Goal: Task Accomplishment & Management: Manage account settings

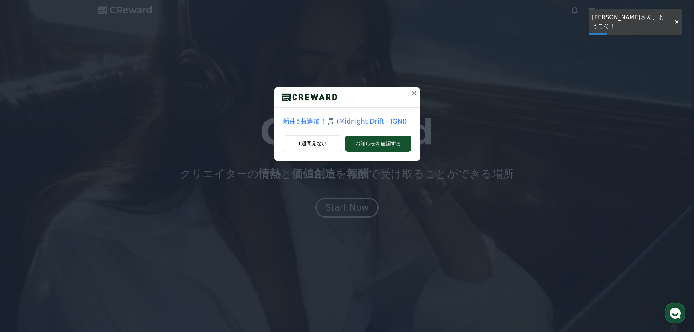
drag, startPoint x: 412, startPoint y: 91, endPoint x: 420, endPoint y: 87, distance: 8.8
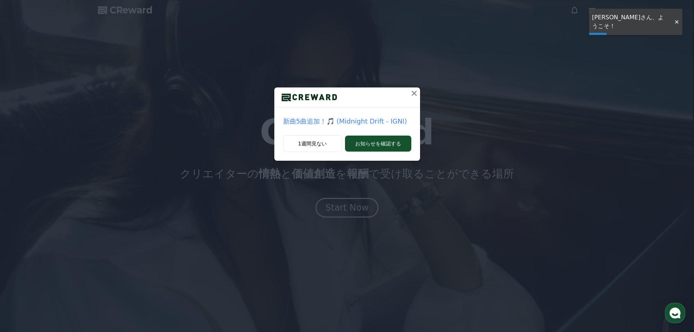
click at [412, 91] on icon at bounding box center [413, 93] width 5 height 5
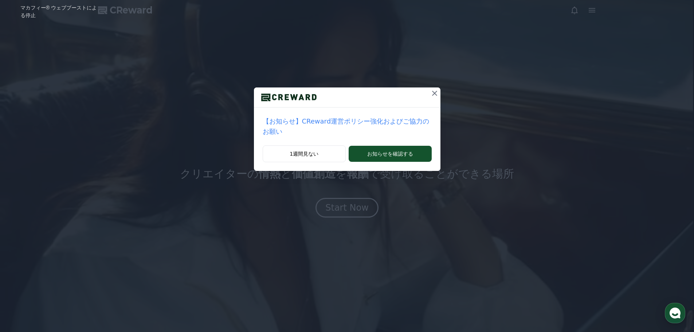
click at [432, 94] on icon at bounding box center [434, 93] width 5 height 5
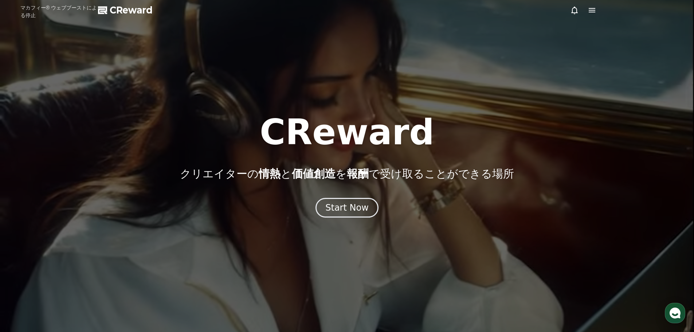
click at [594, 9] on icon at bounding box center [591, 10] width 9 height 9
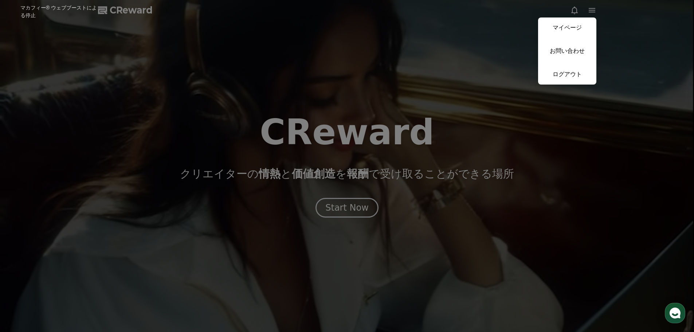
drag, startPoint x: 551, startPoint y: 28, endPoint x: 538, endPoint y: 35, distance: 14.4
click at [551, 28] on link "マイページ" at bounding box center [567, 27] width 58 height 20
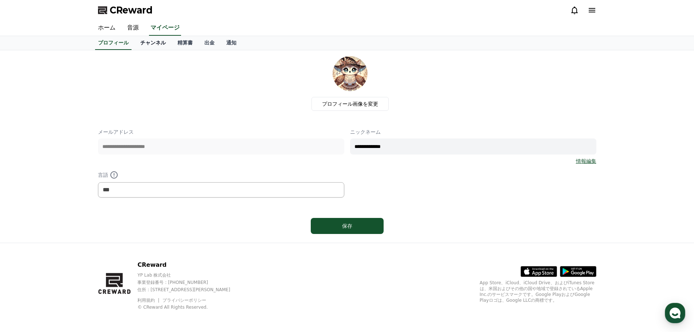
click at [137, 44] on link "チャンネル" at bounding box center [152, 43] width 37 height 14
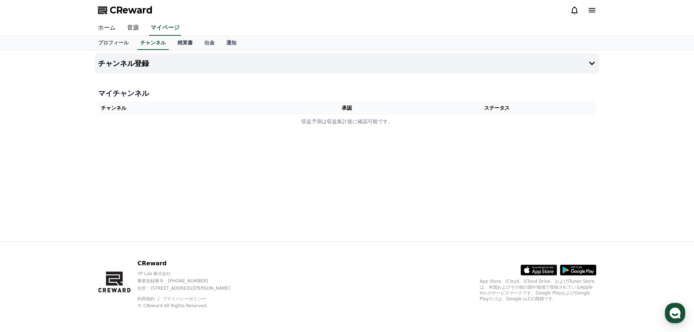
click at [593, 7] on icon at bounding box center [591, 10] width 9 height 9
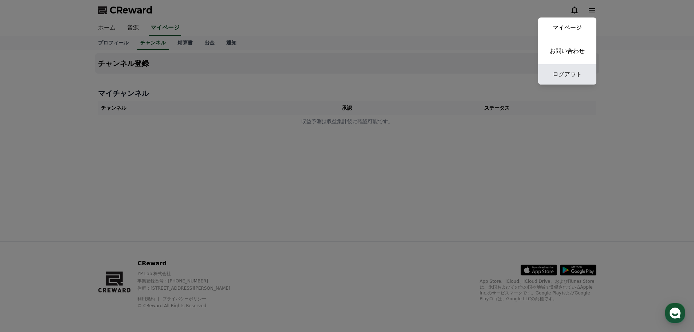
click at [569, 84] on link "ログアウト" at bounding box center [567, 74] width 58 height 20
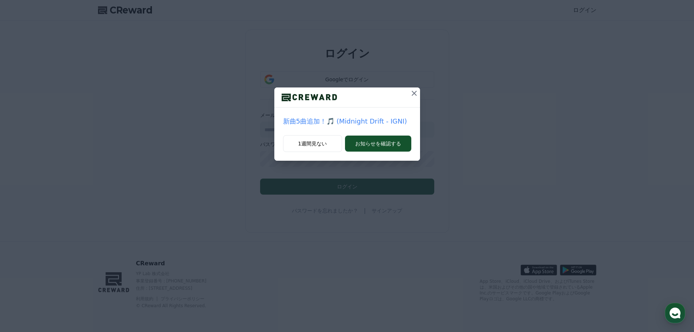
click at [413, 94] on icon at bounding box center [414, 93] width 9 height 9
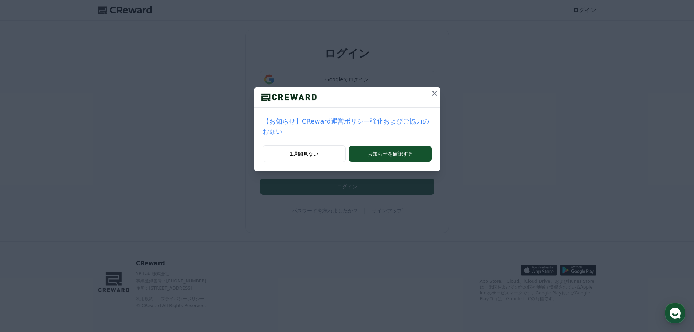
click at [430, 94] on icon at bounding box center [434, 93] width 9 height 9
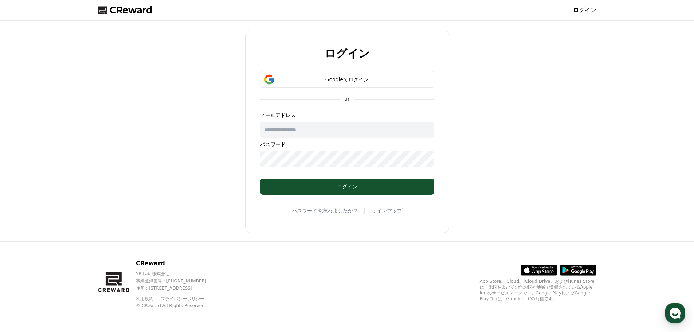
click at [385, 127] on input "text" at bounding box center [347, 130] width 174 height 16
click at [353, 79] on div "Googleでログイン" at bounding box center [347, 79] width 153 height 7
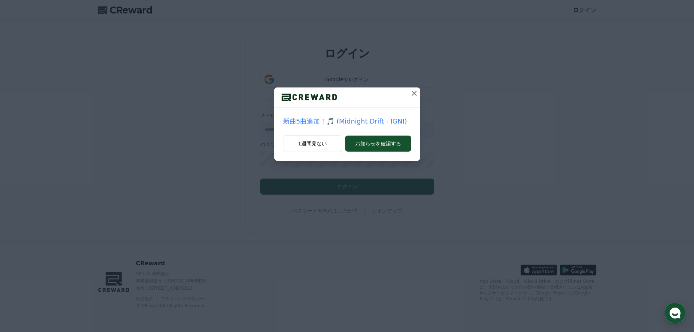
click at [413, 92] on icon at bounding box center [414, 93] width 9 height 9
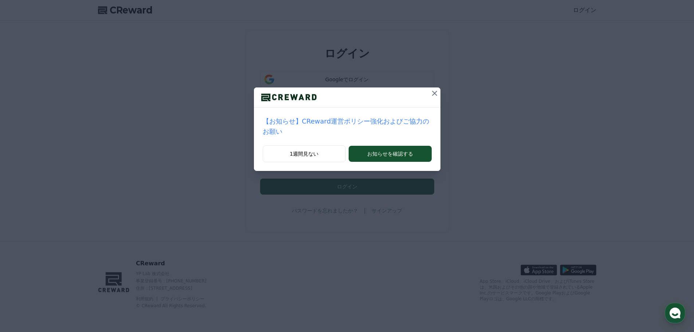
click at [430, 94] on icon at bounding box center [434, 93] width 9 height 9
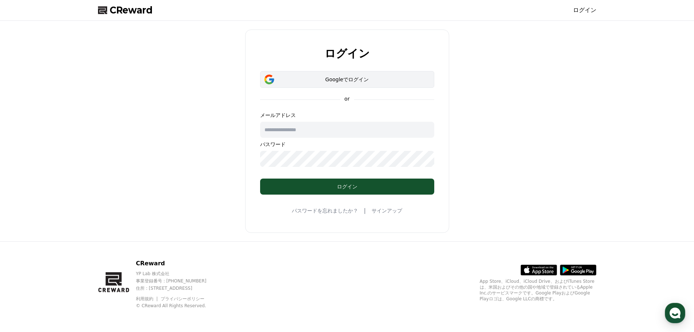
click at [420, 83] on button "Googleでログイン" at bounding box center [347, 79] width 174 height 17
